Goal: Task Accomplishment & Management: Use online tool/utility

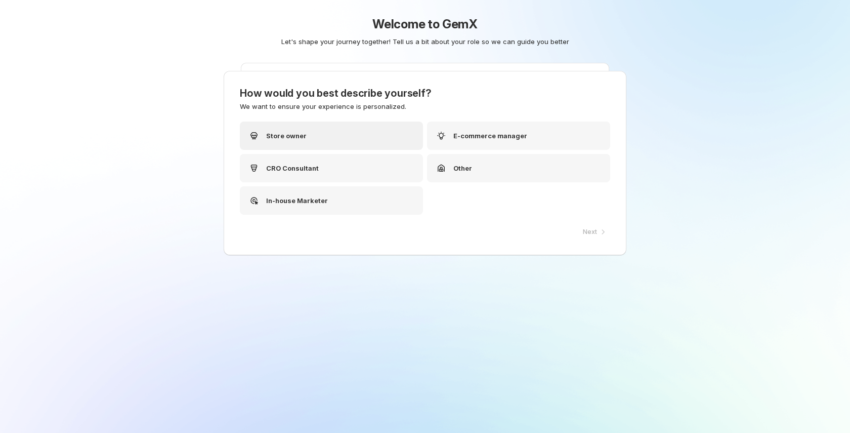
click at [316, 134] on div "Store owner" at bounding box center [331, 135] width 183 height 28
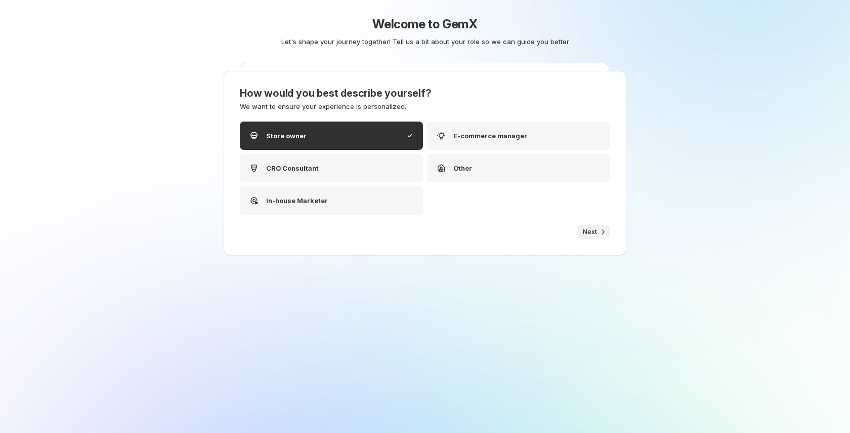
click at [598, 230] on icon "button" at bounding box center [603, 232] width 10 height 10
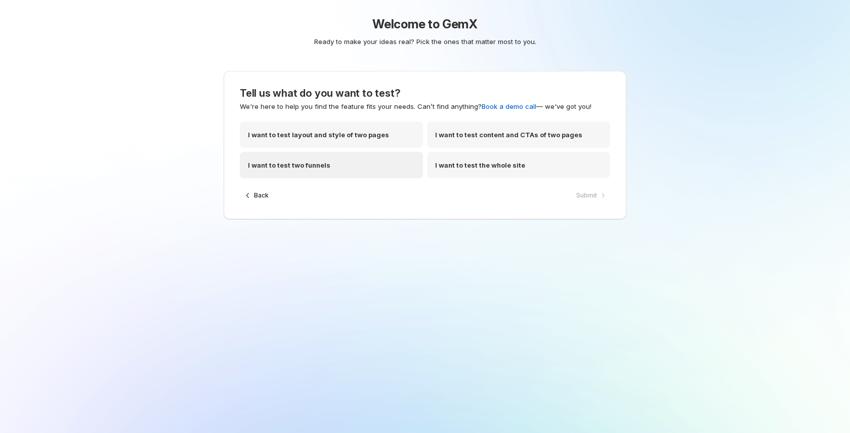
click at [359, 162] on div "I want to test two funnels" at bounding box center [331, 165] width 183 height 26
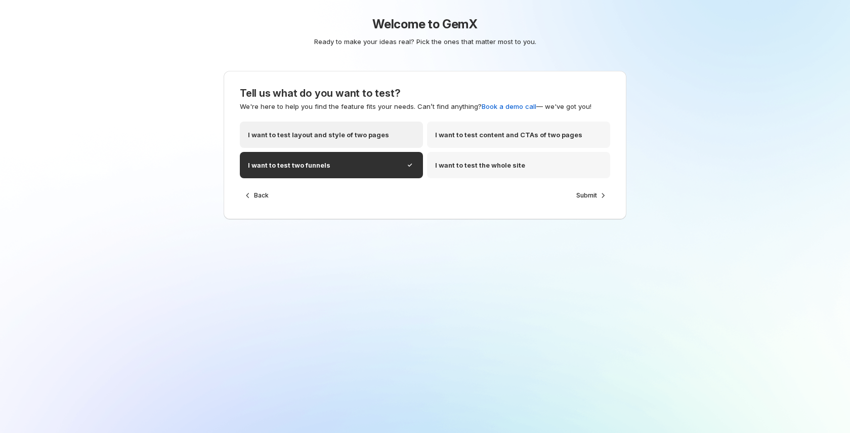
click at [395, 133] on div "I want to test layout and style of two pages" at bounding box center [331, 134] width 183 height 26
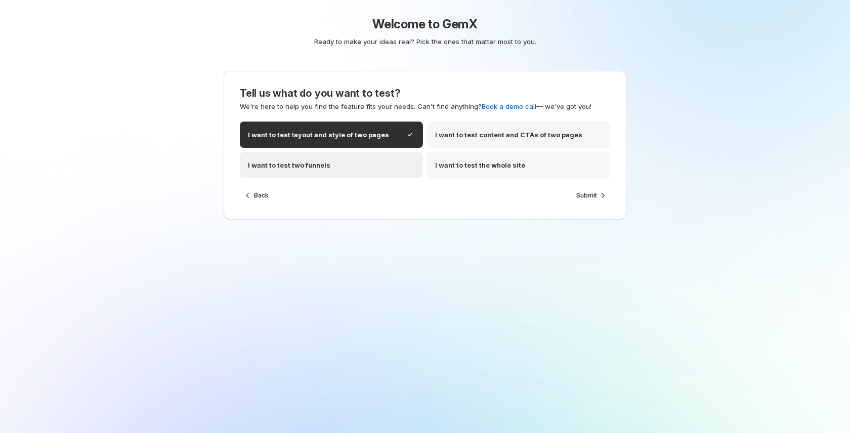
click at [357, 155] on div "I want to test two funnels" at bounding box center [331, 165] width 183 height 26
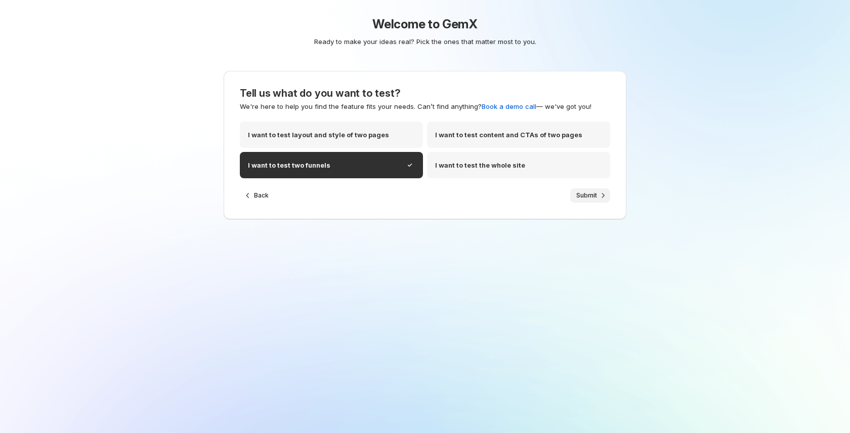
click at [591, 195] on span "Submit" at bounding box center [586, 195] width 21 height 8
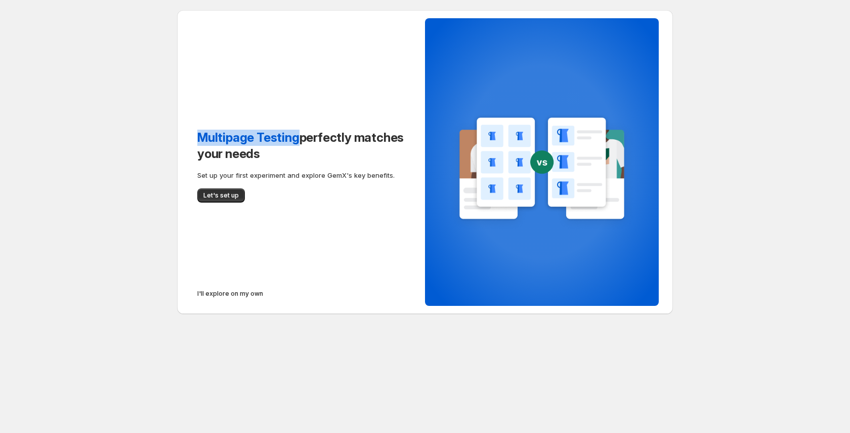
drag, startPoint x: 198, startPoint y: 137, endPoint x: 296, endPoint y: 138, distance: 97.7
click at [296, 138] on span "Multipage Testing" at bounding box center [248, 137] width 102 height 15
click at [227, 293] on span "I'll explore on my own" at bounding box center [230, 293] width 66 height 8
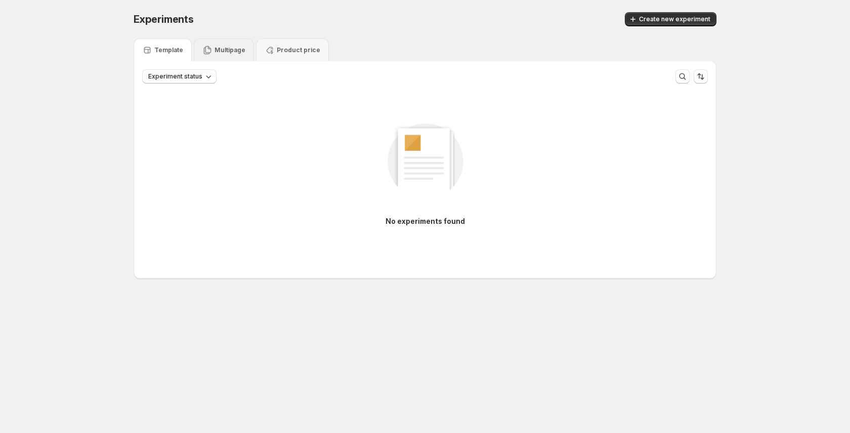
click at [219, 49] on p "Multipage" at bounding box center [230, 50] width 31 height 8
click at [138, 52] on div "Template" at bounding box center [163, 49] width 58 height 23
click at [215, 57] on div "Multipage" at bounding box center [224, 49] width 60 height 23
click at [156, 54] on div "Template" at bounding box center [162, 50] width 41 height 10
click at [247, 50] on div "Multipage" at bounding box center [224, 49] width 60 height 23
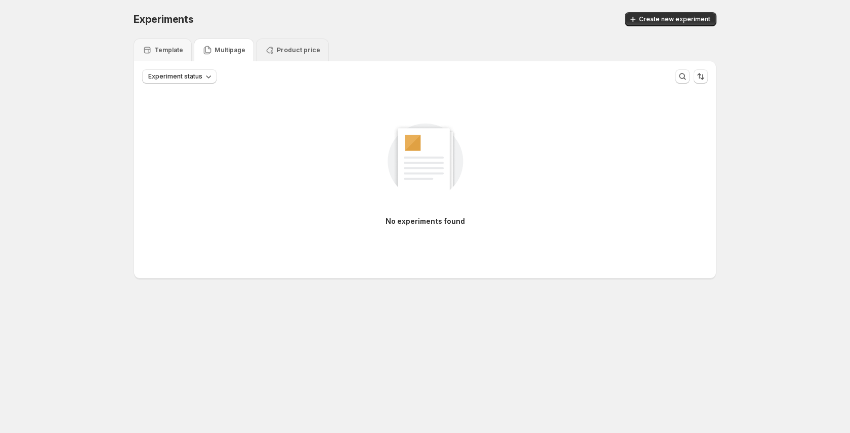
click at [294, 47] on p "Product price" at bounding box center [299, 50] width 44 height 8
click at [204, 47] on icon at bounding box center [207, 50] width 10 height 10
click at [143, 57] on div "Template" at bounding box center [163, 49] width 58 height 23
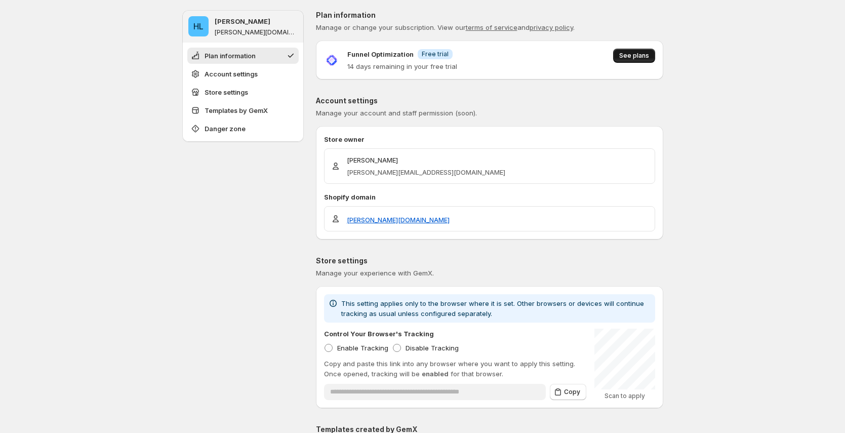
click at [651, 55] on button "See plans" at bounding box center [634, 56] width 42 height 14
